Goal: Find specific page/section: Find specific page/section

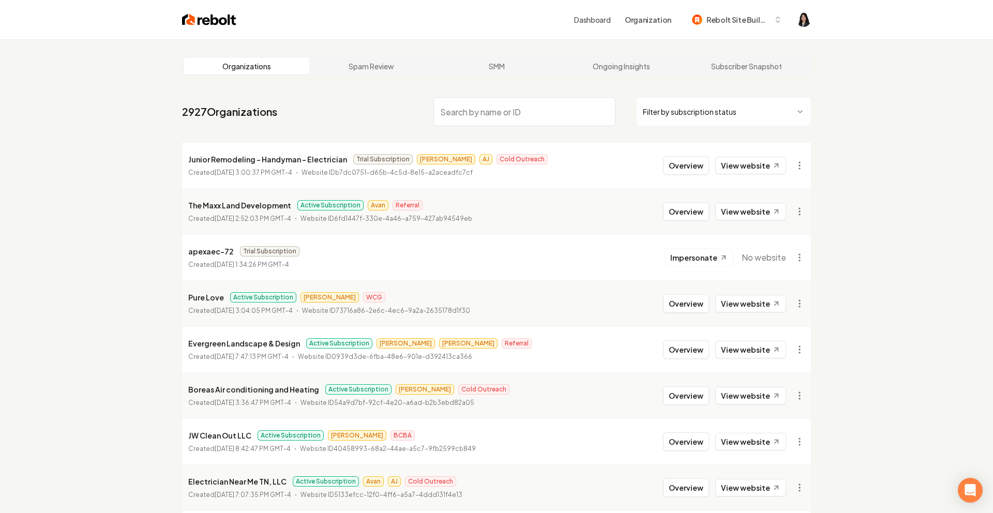
click at [701, 114] on html "Dashboard Organization Rebolt Site Builder Organizations Spam Review SMM Ongoin…" at bounding box center [496, 256] width 993 height 513
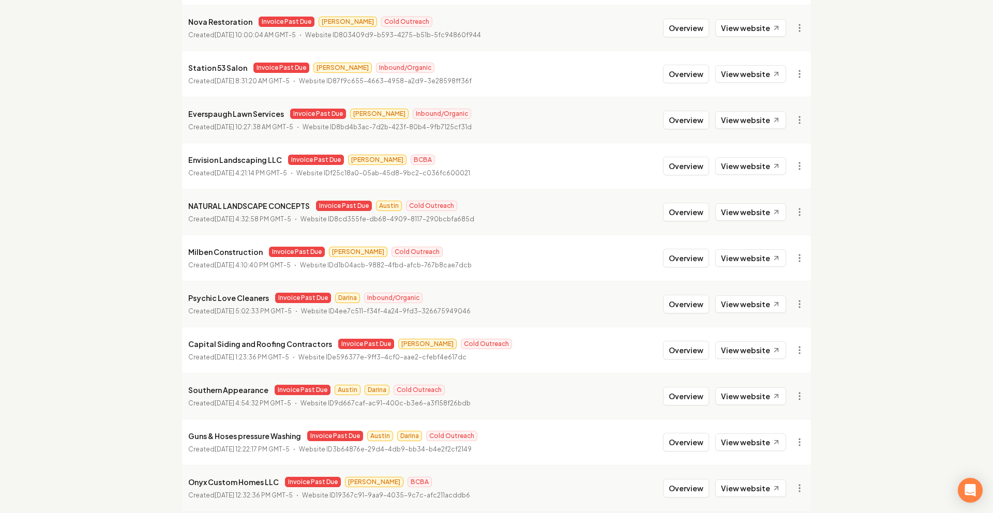
scroll to position [1054, 0]
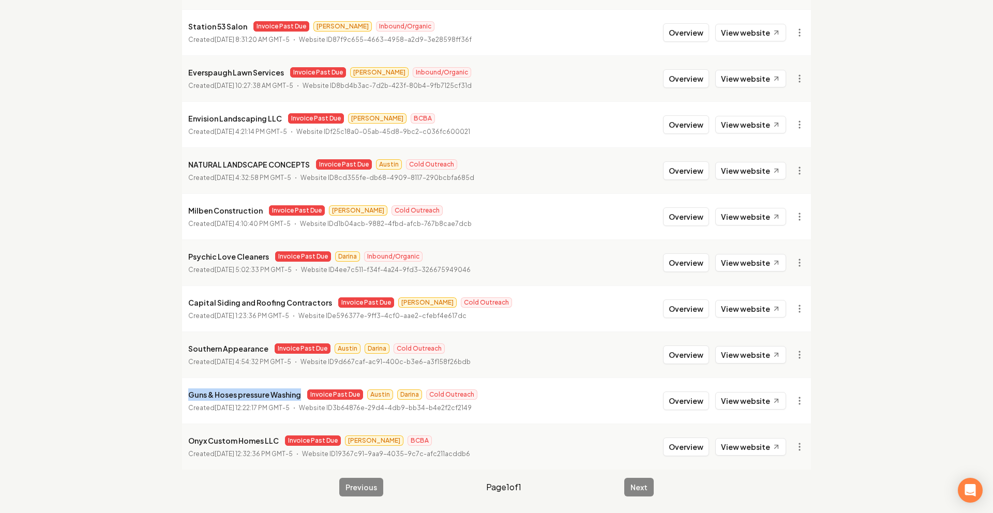
drag, startPoint x: 298, startPoint y: 395, endPoint x: 189, endPoint y: 396, distance: 109.7
click at [189, 396] on p "Guns & Hoses pressure Washing" at bounding box center [244, 394] width 113 height 12
click at [779, 290] on link "View in Stripe" at bounding box center [775, 290] width 66 height 17
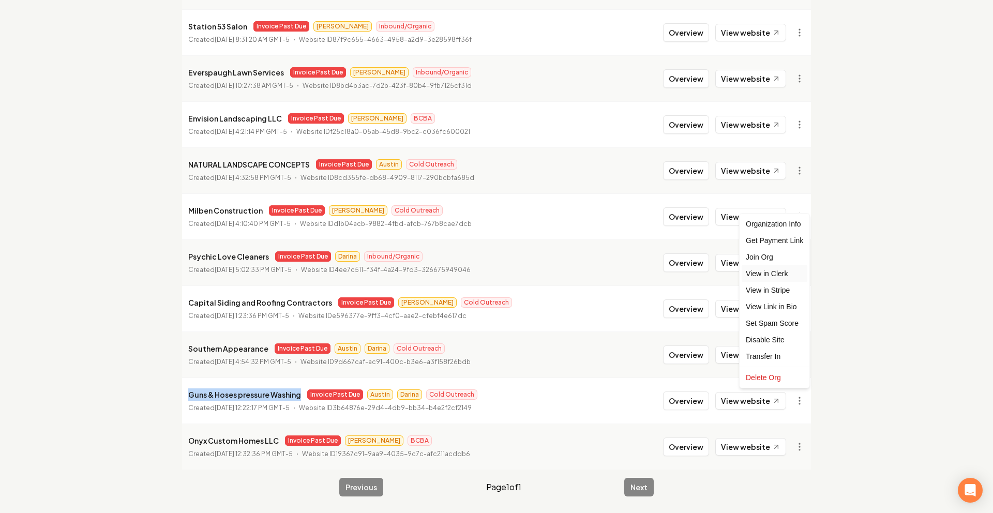
click at [786, 277] on link "View in Clerk" at bounding box center [775, 273] width 66 height 17
click at [740, 408] on link "View website" at bounding box center [750, 401] width 71 height 18
click at [758, 403] on link "View website" at bounding box center [750, 401] width 71 height 18
click at [787, 293] on link "View in Stripe" at bounding box center [775, 290] width 66 height 17
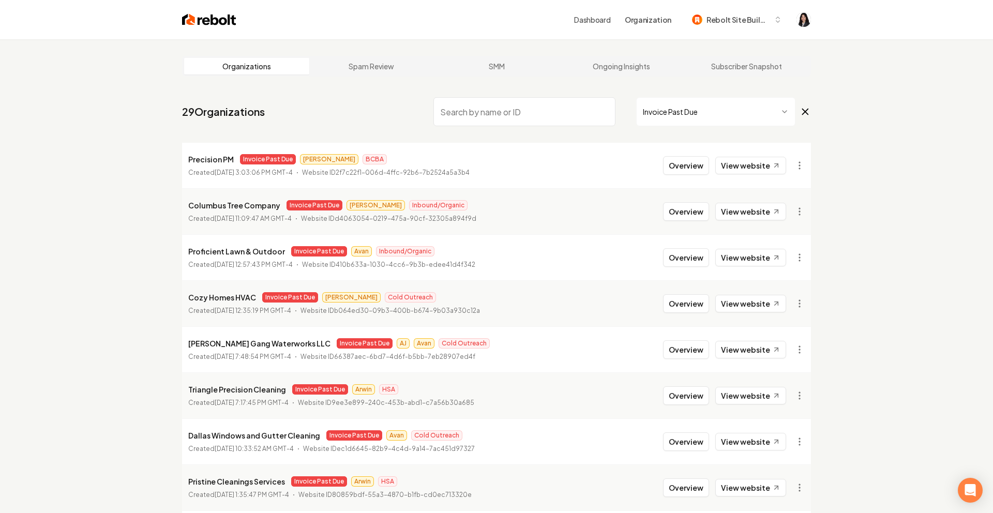
click at [802, 110] on icon at bounding box center [805, 112] width 11 height 12
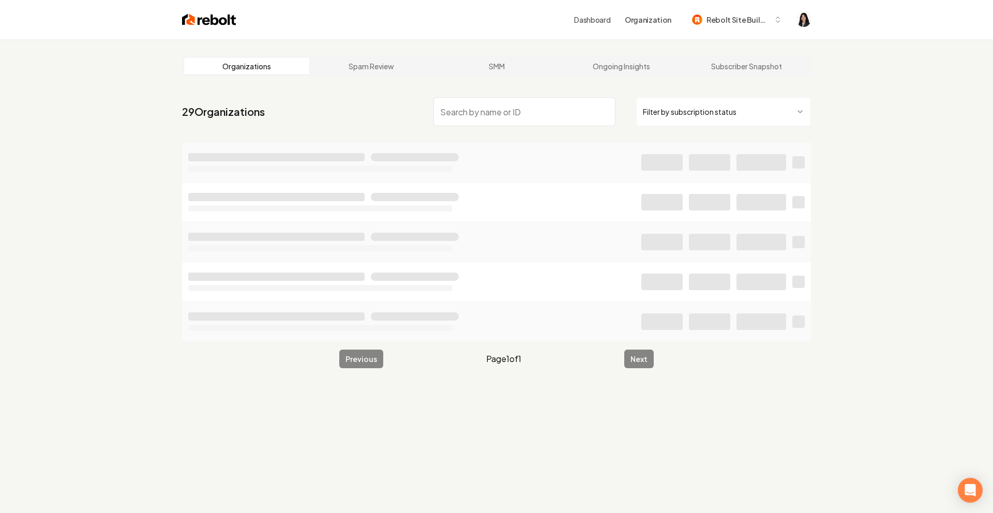
click at [566, 119] on input "search" at bounding box center [524, 111] width 182 height 29
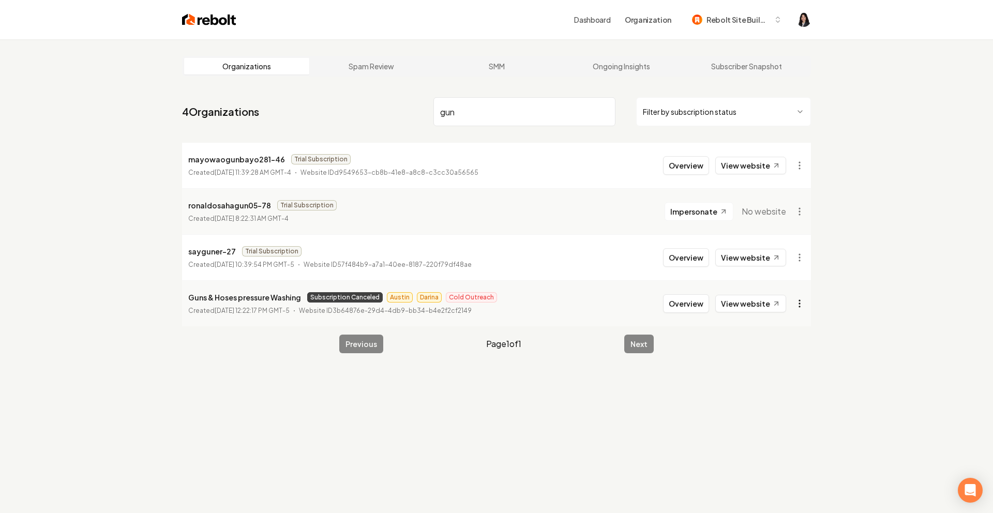
type input "gun"
click at [800, 300] on html "Dashboard Organization Rebolt Site Builder Organizations Spam Review SMM Ongoin…" at bounding box center [496, 256] width 993 height 513
click at [431, 297] on html "Dashboard Organization Rebolt Site Builder Organizations Spam Review SMM Ongoin…" at bounding box center [496, 256] width 993 height 513
drag, startPoint x: 435, startPoint y: 297, endPoint x: 393, endPoint y: 296, distance: 41.4
click at [393, 296] on div "Subscription Canceled [PERSON_NAME] Cold Outreach" at bounding box center [402, 297] width 190 height 10
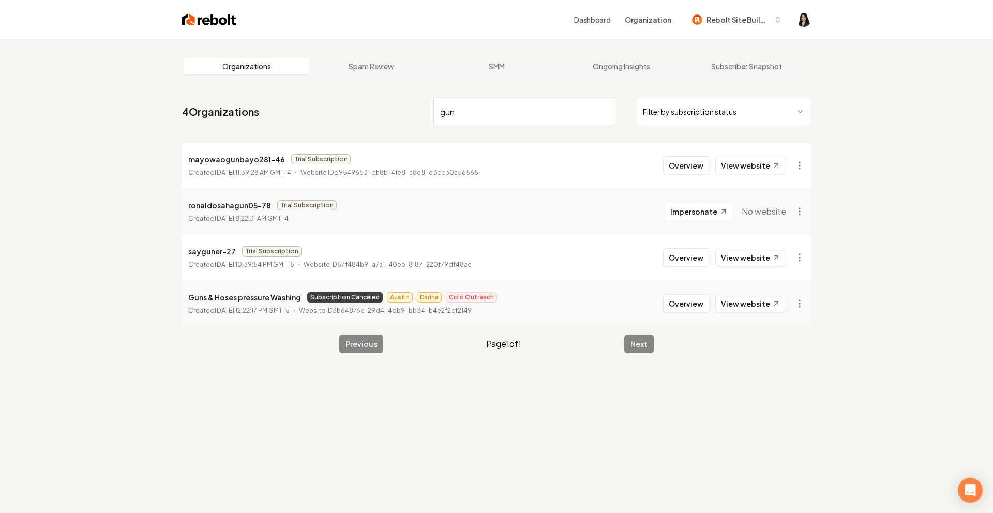
click at [558, 289] on li "Guns & Hoses pressure Washing Subscription Canceled [PERSON_NAME] Cold Outreach…" at bounding box center [496, 303] width 629 height 46
click at [797, 303] on html "Dashboard Organization Rebolt Site Builder Organizations Spam Review SMM Ongoin…" at bounding box center [496, 256] width 993 height 513
click at [526, 376] on html "Dashboard Organization Rebolt Site Builder Organizations Spam Review SMM Ongoin…" at bounding box center [496, 256] width 993 height 513
click at [604, 114] on input "gun" at bounding box center [524, 111] width 182 height 29
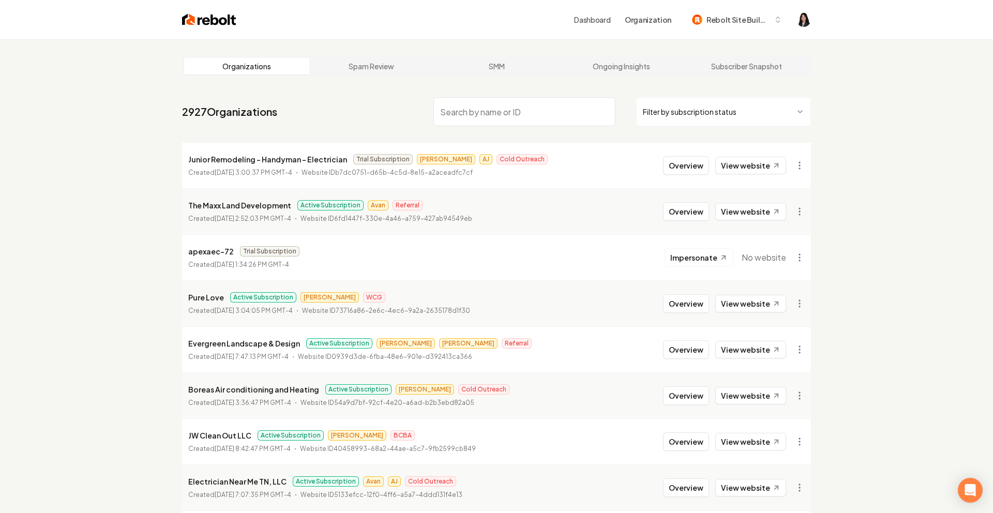
click at [656, 128] on nav "2927 Organizations Filter by subscription status" at bounding box center [496, 116] width 629 height 46
click at [662, 112] on html "Dashboard Organization Rebolt Site Builder Organizations Spam Review SMM Ongoin…" at bounding box center [496, 256] width 993 height 513
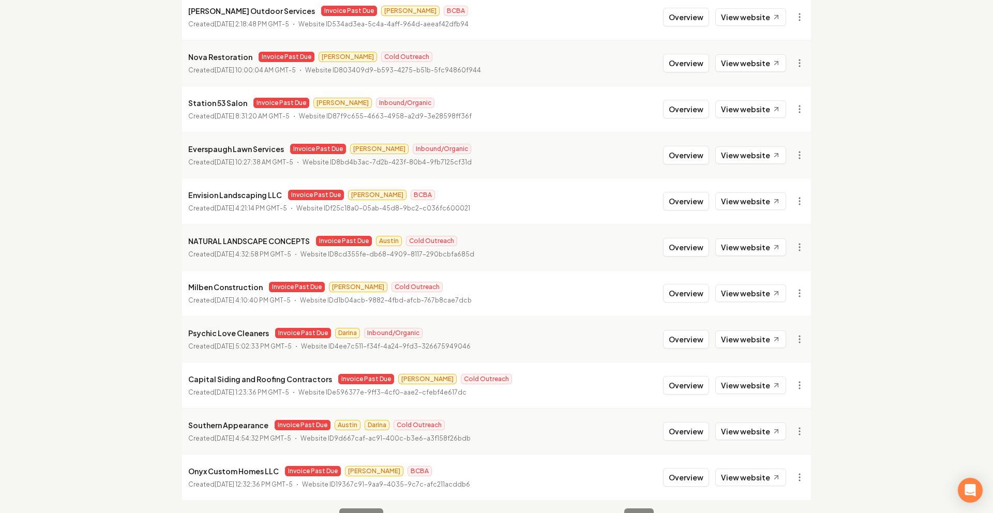
scroll to position [955, 0]
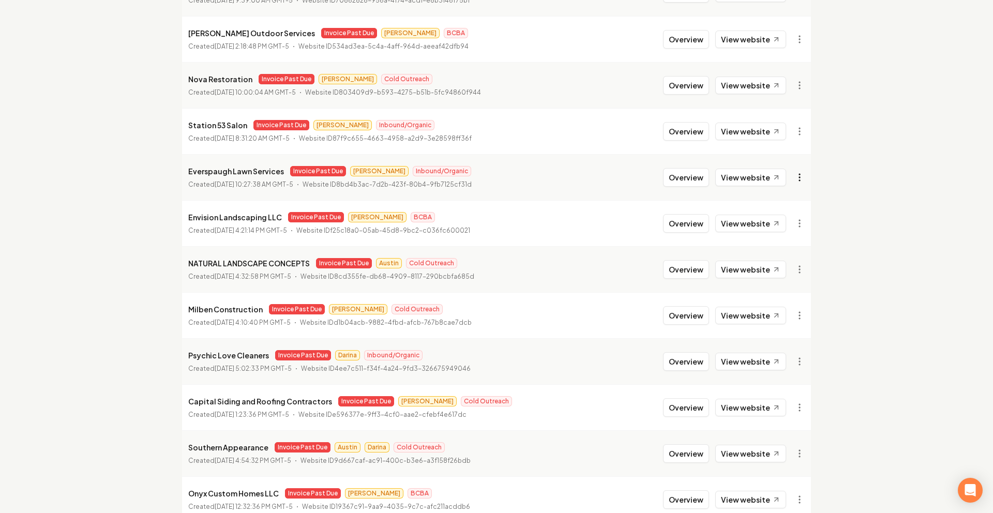
click at [789, 252] on link "View in Clerk" at bounding box center [775, 250] width 66 height 17
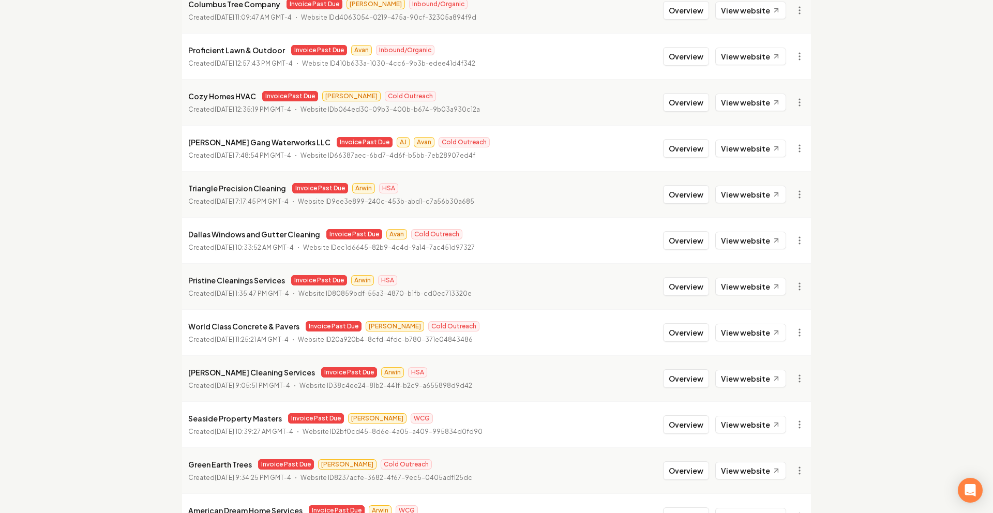
scroll to position [0, 0]
